Goal: Task Accomplishment & Management: Manage account settings

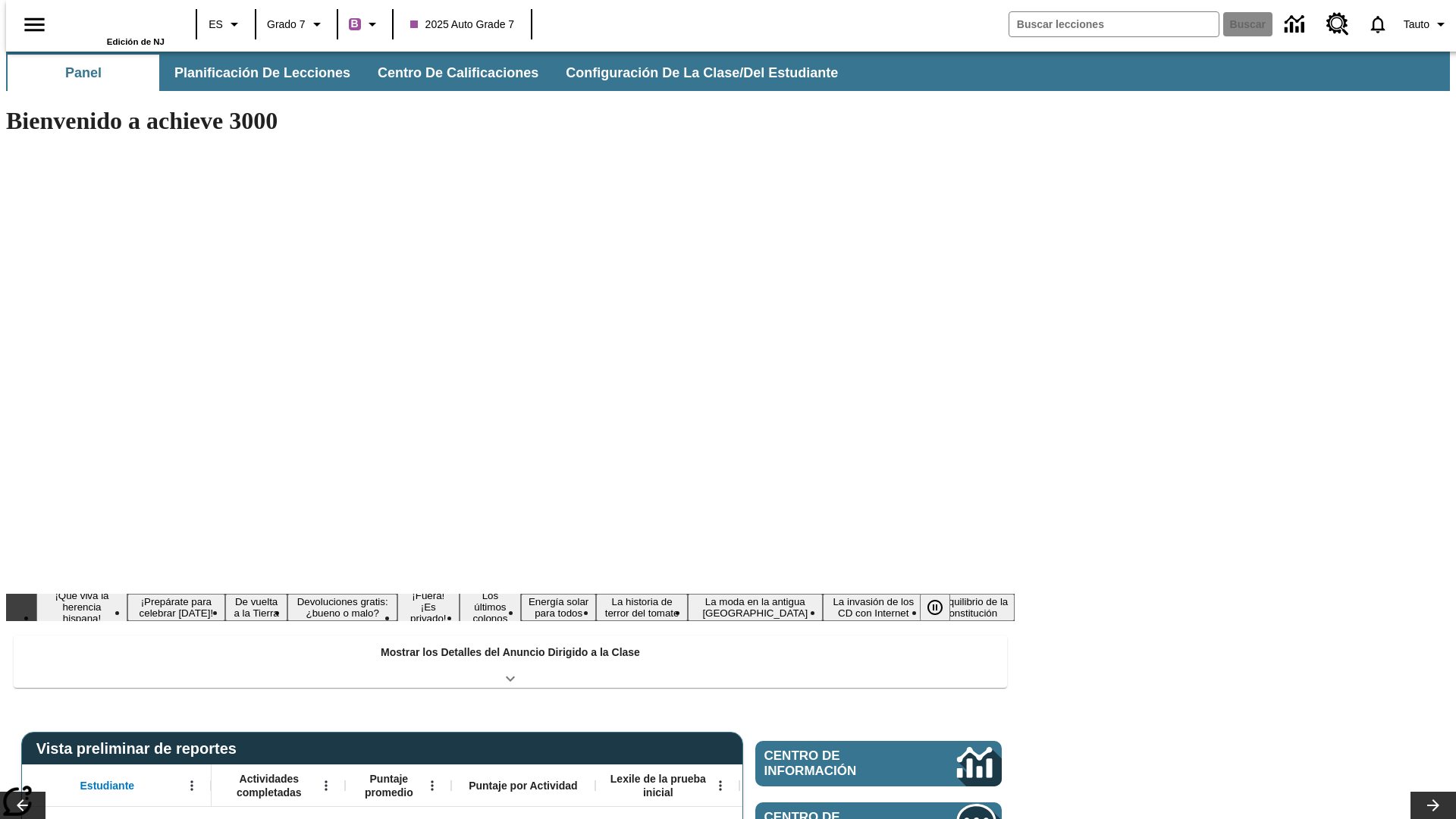
type input "-1"
click at [686, 73] on span "Configuración de la clase/del estudiante" at bounding box center [703, 73] width 272 height 17
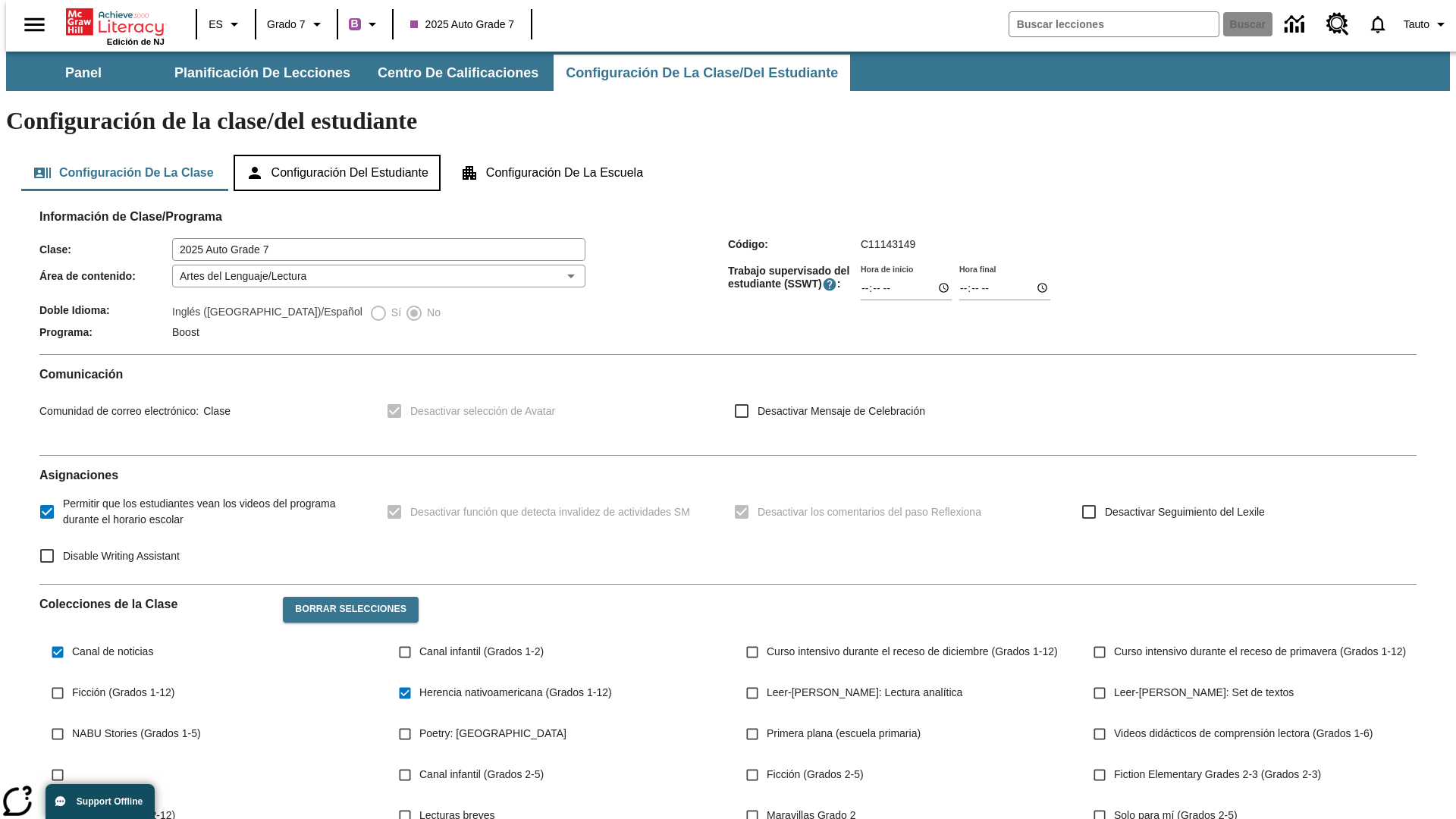
click at [338, 155] on button "Configuración del estudiante" at bounding box center [337, 173] width 207 height 36
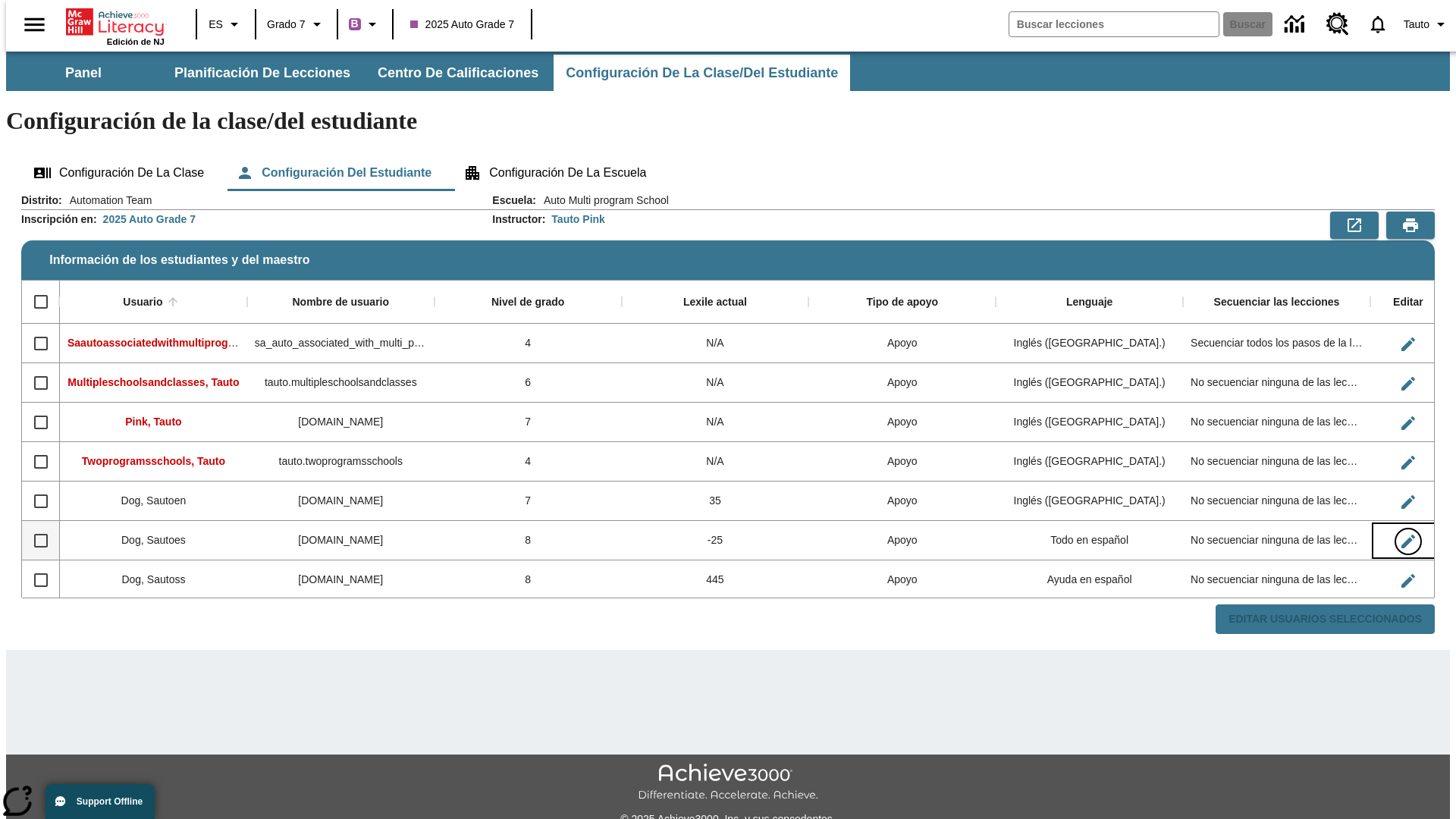
click at [1402, 535] on icon "Editar Usuario" at bounding box center [1408, 541] width 13 height 13
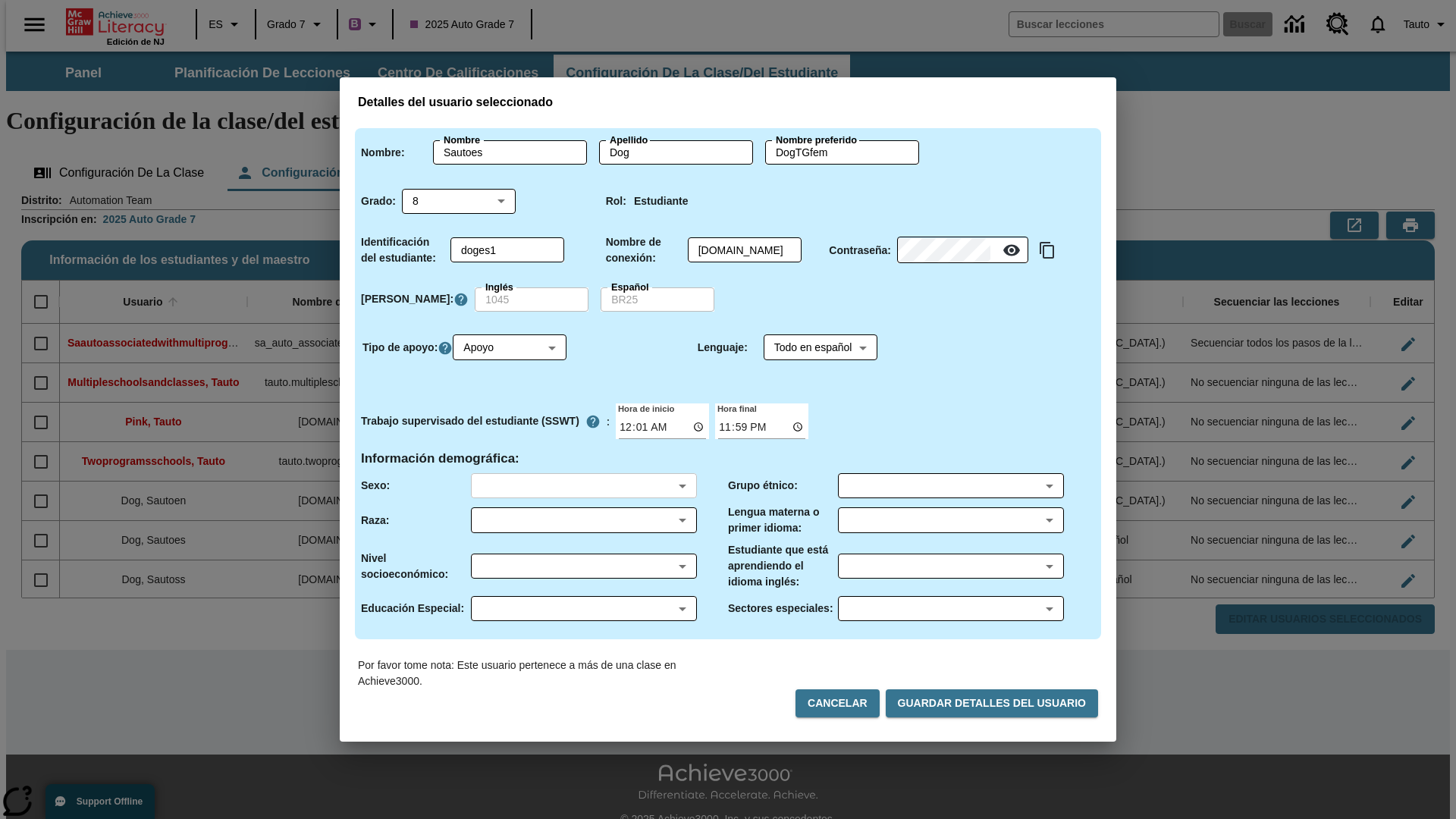
click at [584, 486] on body "Saltar al contenido principal Edición de NJ ES Grado 7 B 2025 Auto Grade 7 Busc…" at bounding box center [728, 452] width 1444 height 801
